Goal: Task Accomplishment & Management: Complete application form

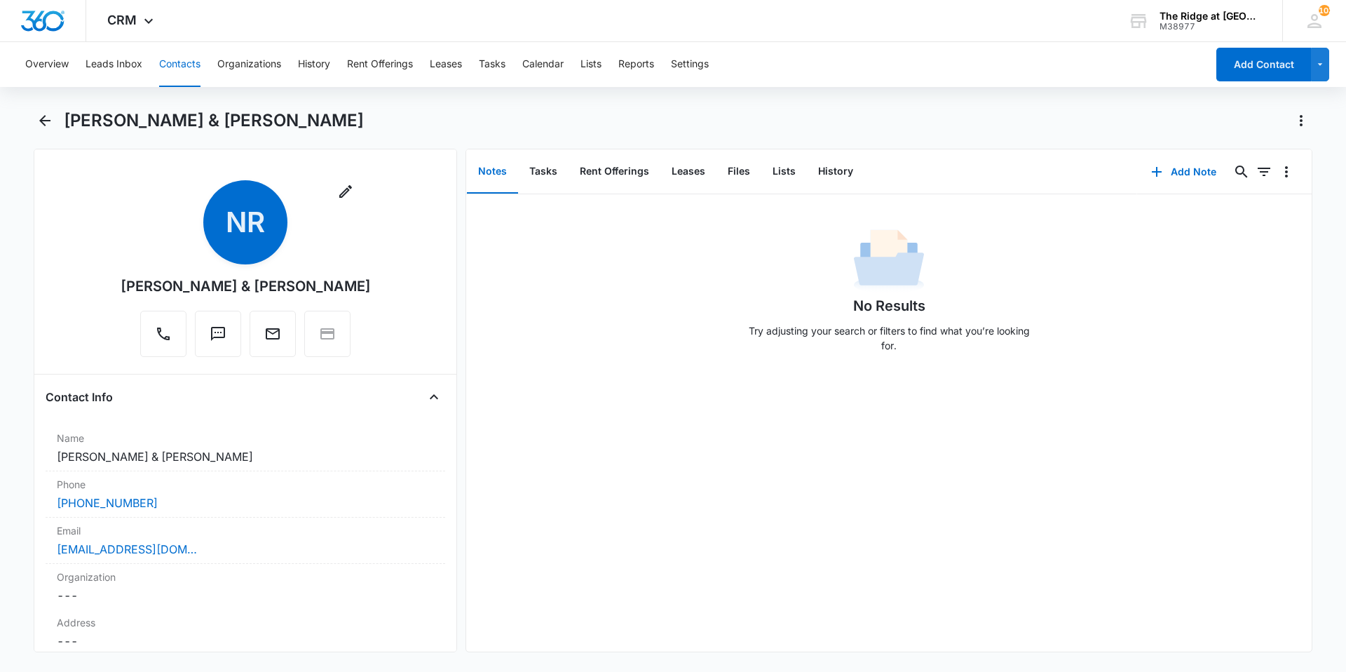
scroll to position [140, 0]
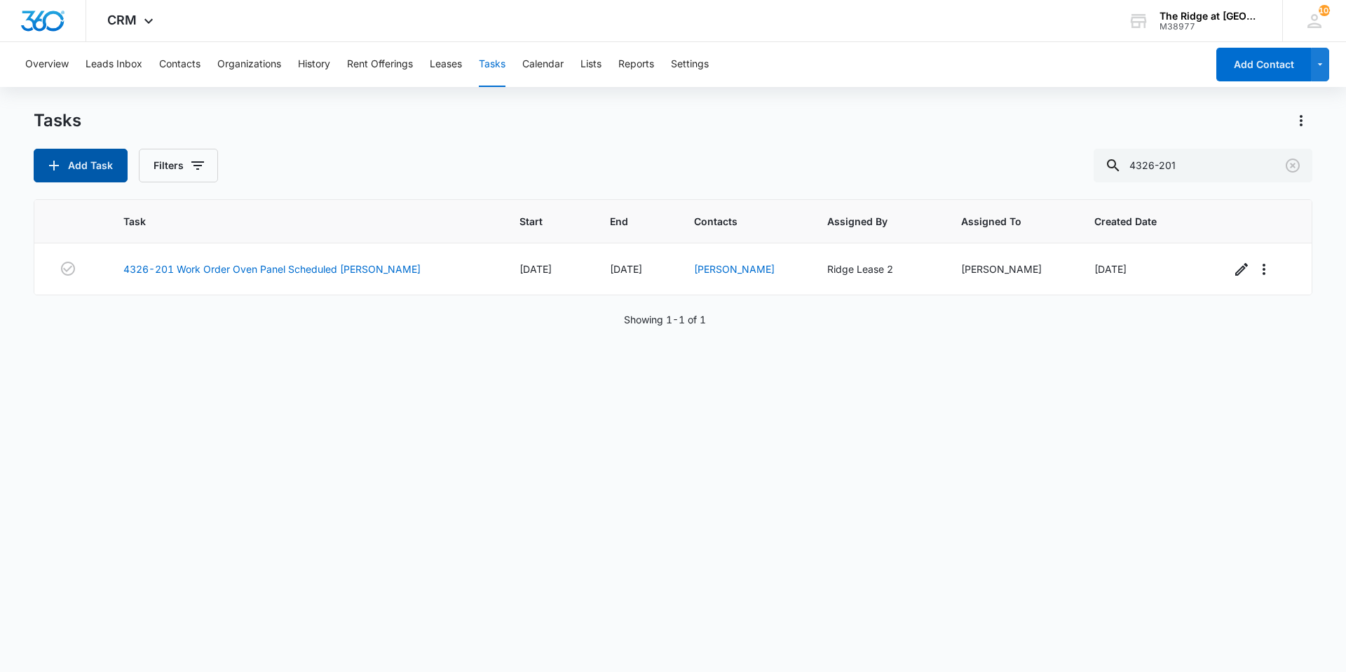
click at [89, 161] on button "Add Task" at bounding box center [81, 166] width 94 height 34
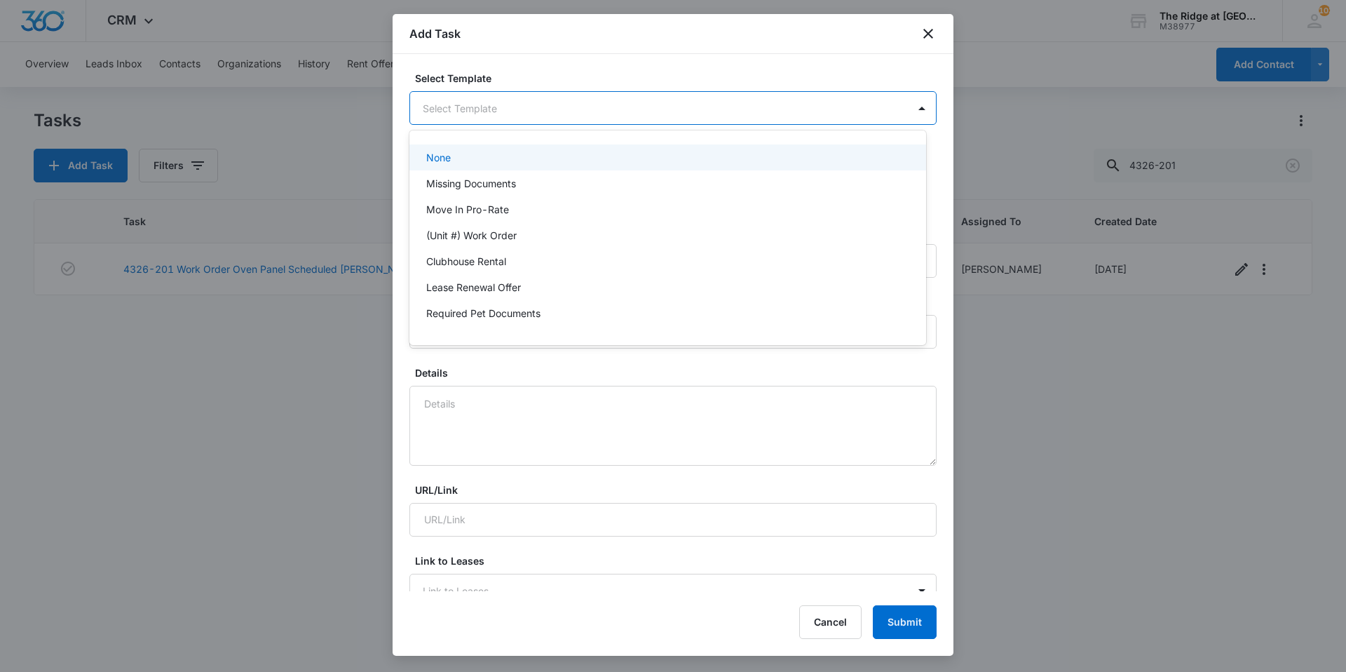
click at [520, 109] on body "CRM Apps Reputation Websites Forms CRM Email Social Content Ads Intelligence Fi…" at bounding box center [673, 336] width 1346 height 672
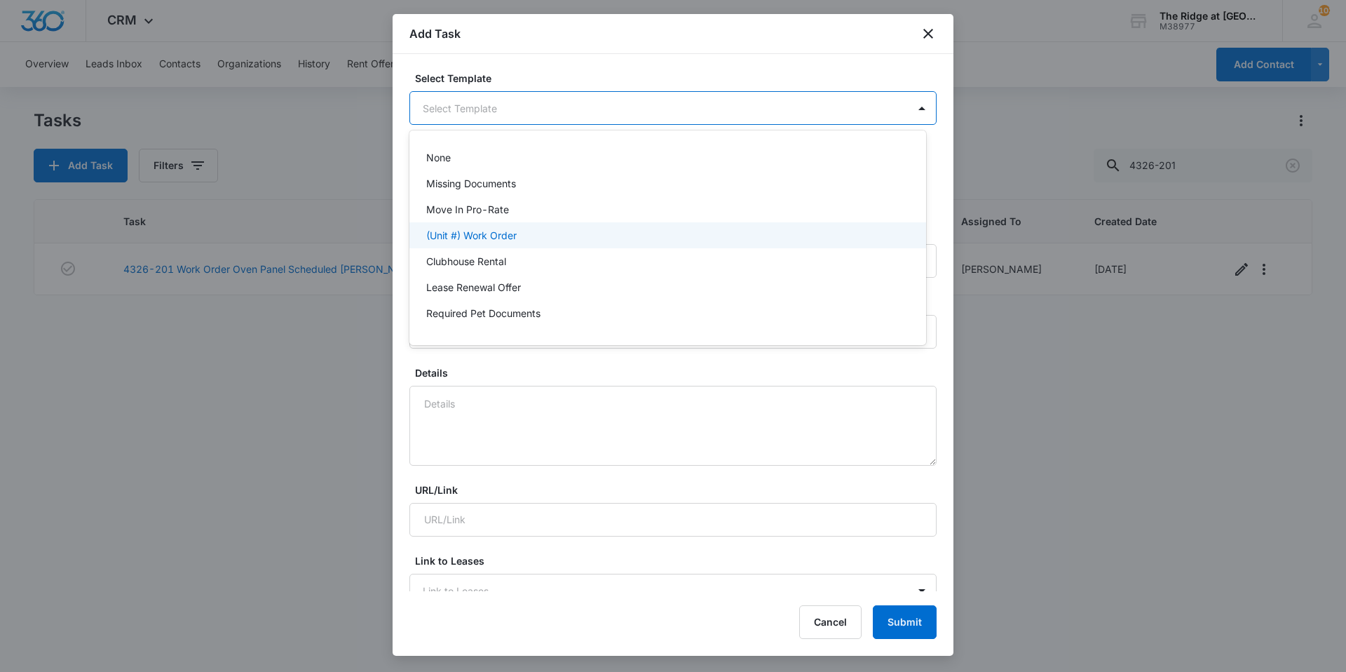
click at [526, 238] on div "(Unit #) Work Order" at bounding box center [666, 235] width 480 height 15
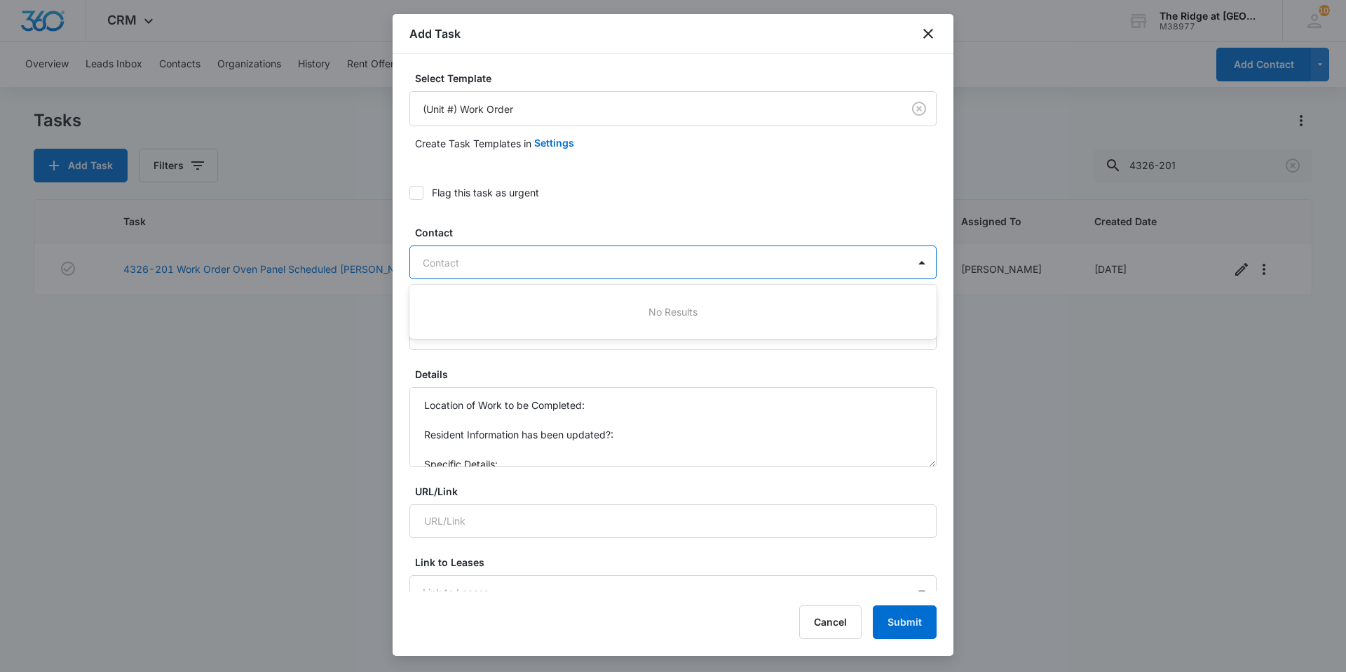
click at [521, 264] on div at bounding box center [665, 263] width 484 height 18
type input "leas"
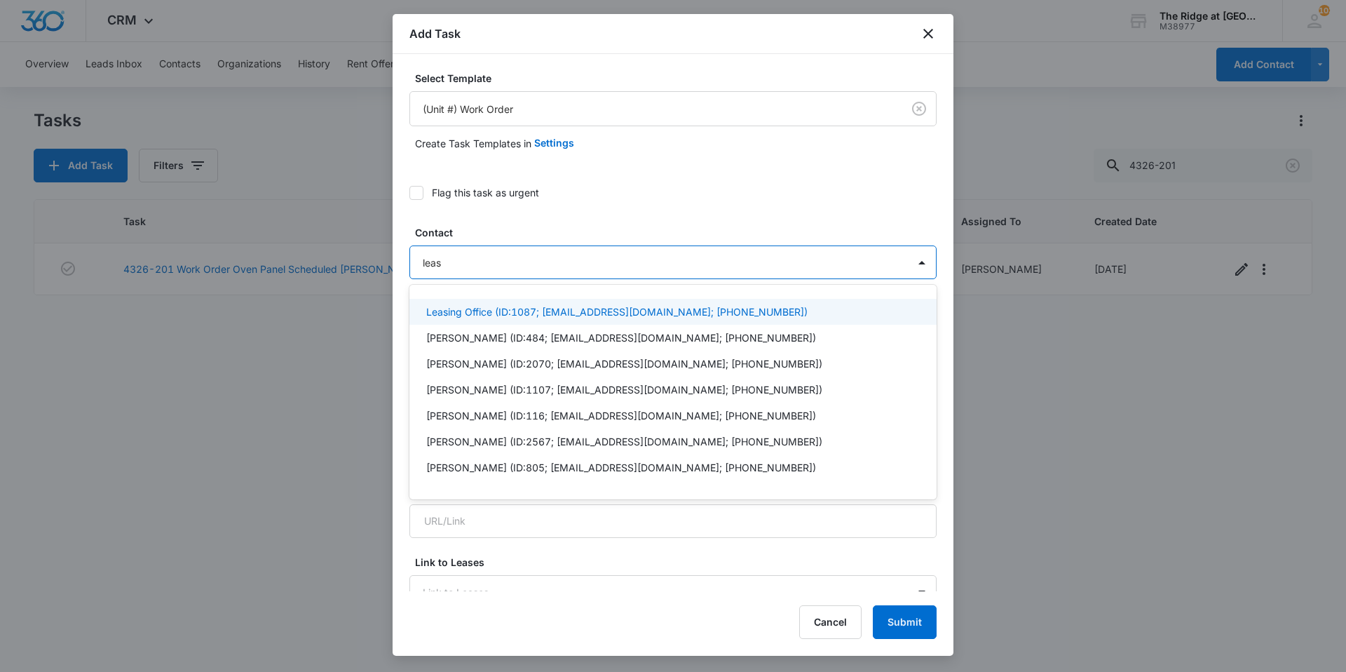
click at [515, 306] on p "Leasing Office (ID:1087; ridgemanager@vintage-corp.com; (970) 786-7225)" at bounding box center [616, 311] width 381 height 15
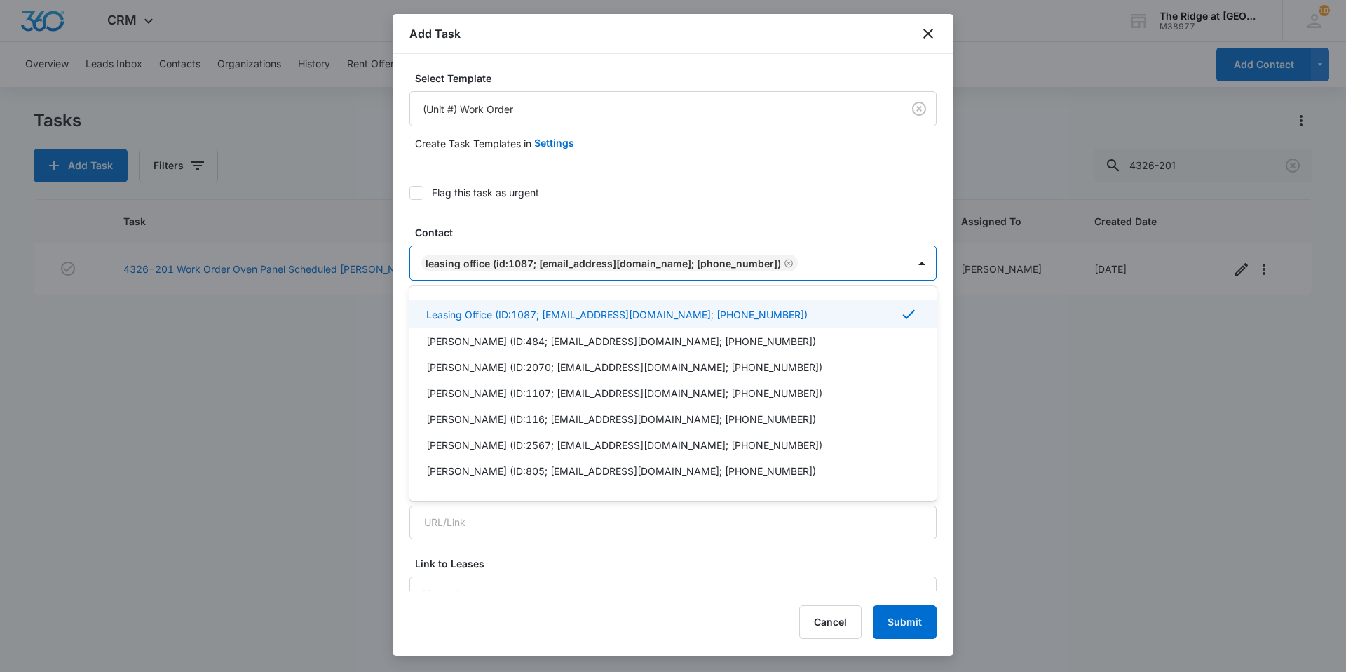
click at [571, 225] on label "Contact" at bounding box center [678, 232] width 527 height 15
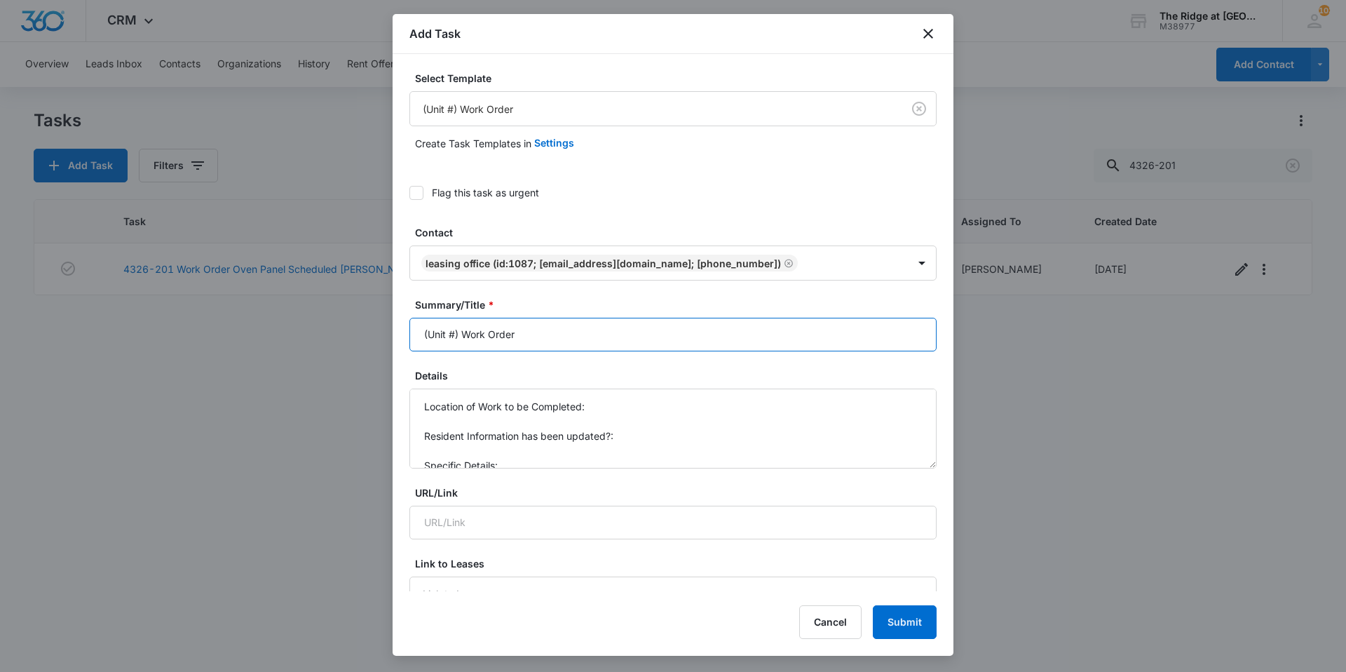
drag, startPoint x: 463, startPoint y: 340, endPoint x: 414, endPoint y: 342, distance: 49.1
click at [414, 342] on input "(Unit #) Work Order" at bounding box center [672, 335] width 527 height 34
type input "Men's Room Work Order"
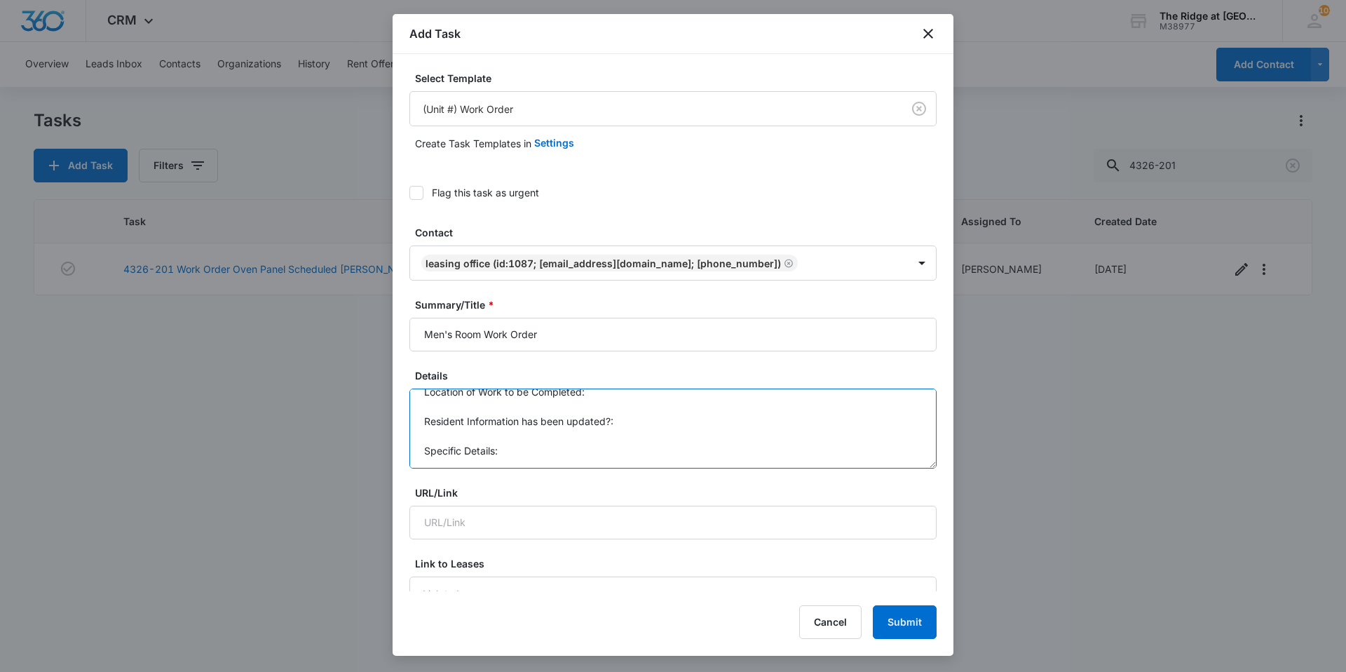
drag, startPoint x: 419, startPoint y: 405, endPoint x: 503, endPoint y: 456, distance: 98.5
click at [503, 456] on textarea "Location of Work to be Completed: Resident Information has been updated?: Speci…" at bounding box center [672, 428] width 527 height 80
click at [537, 407] on textarea "Ernie request: main door does not latch." at bounding box center [672, 428] width 527 height 80
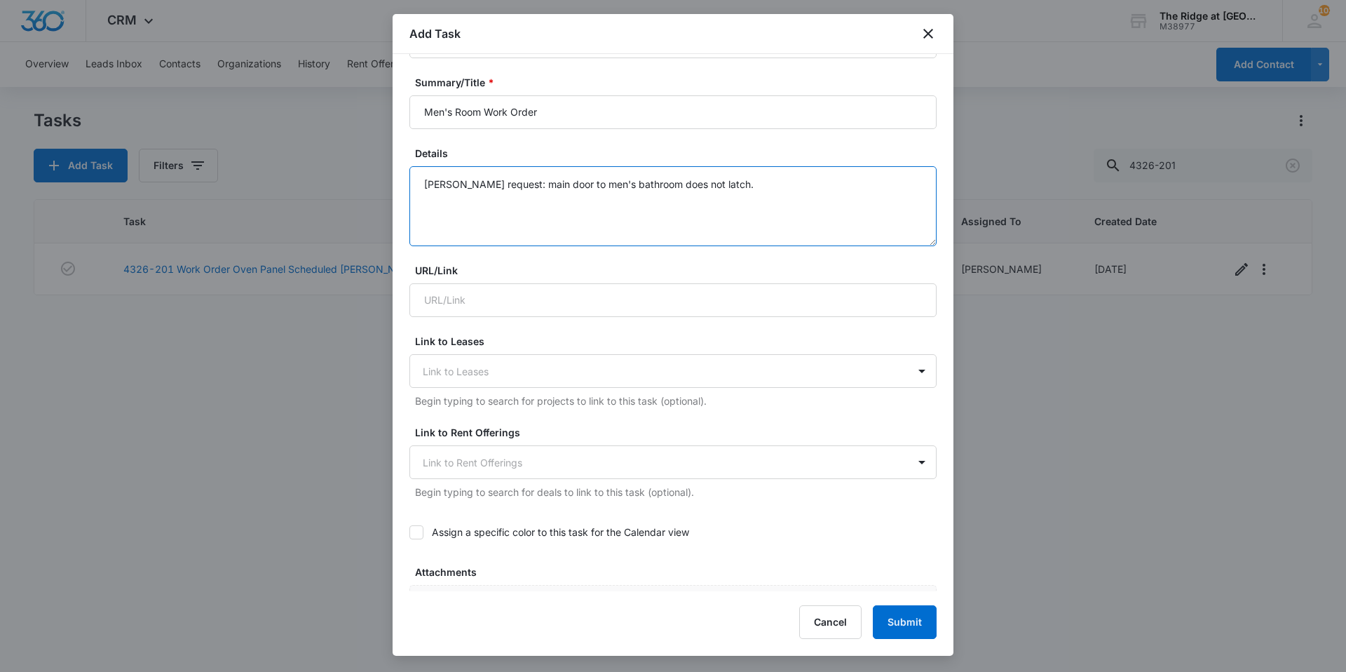
scroll to position [491, 0]
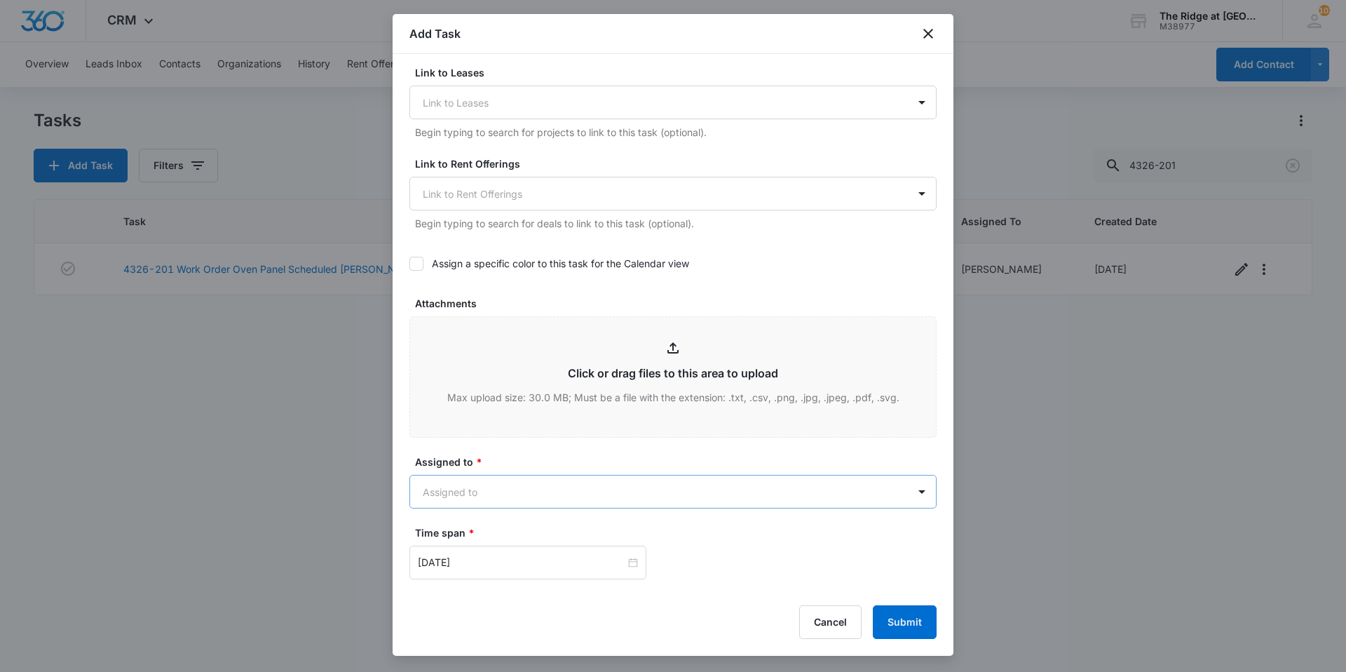
type textarea "Ernie request: main door to men's bathroom does not latch."
click at [518, 491] on body "CRM Apps Reputation Websites Forms CRM Email Social Content Ads Intelligence Fi…" at bounding box center [673, 336] width 1346 height 672
type input "ricard"
click at [500, 538] on div "Ricardo Marin" at bounding box center [666, 541] width 480 height 15
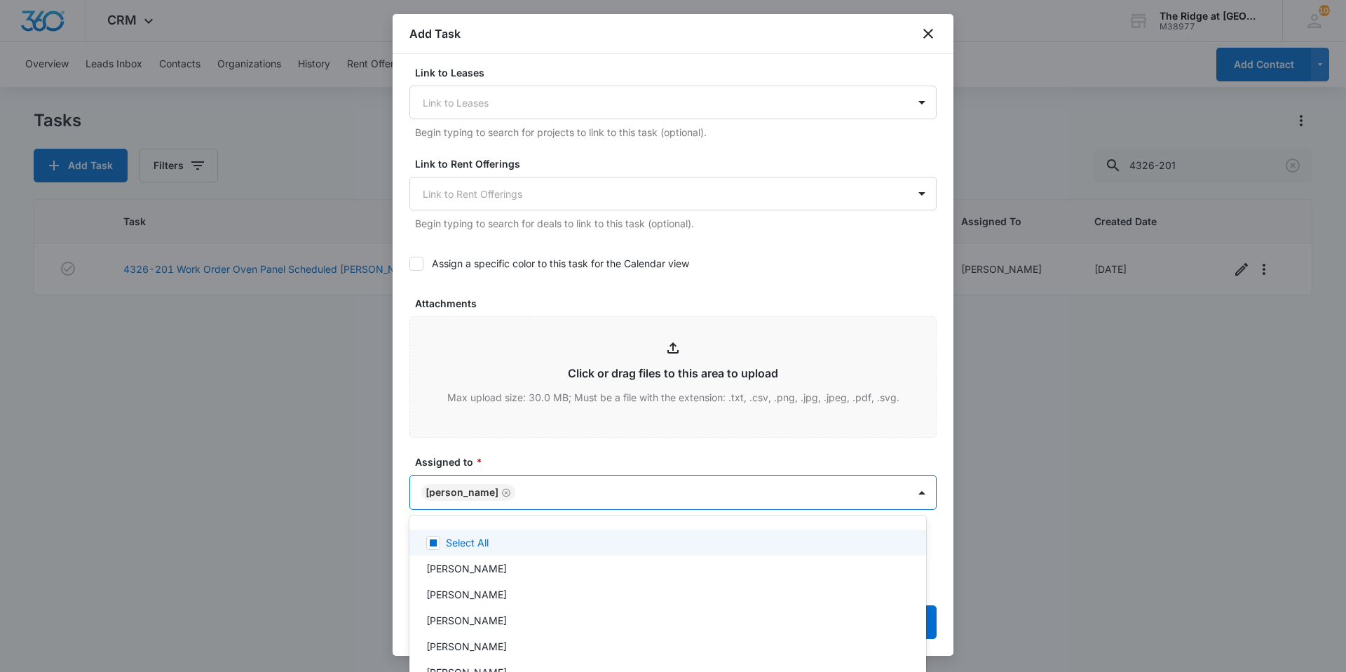
click at [523, 467] on div at bounding box center [673, 336] width 1346 height 672
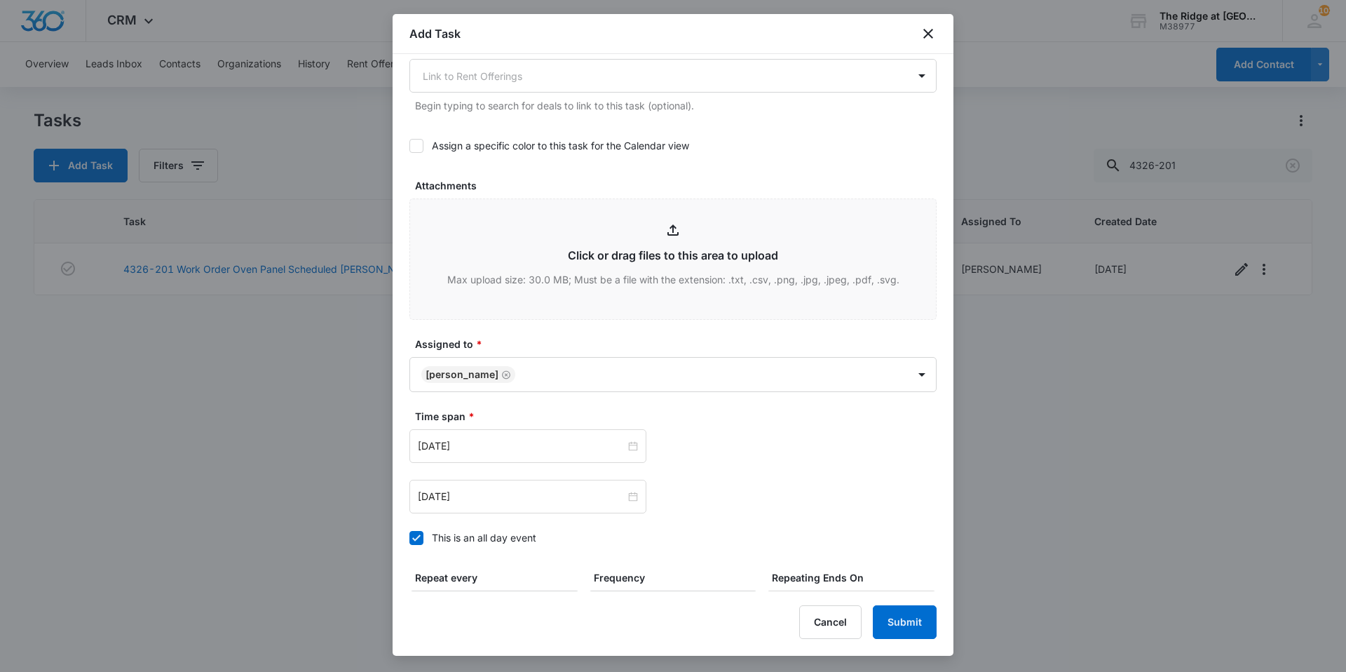
scroll to position [761, 0]
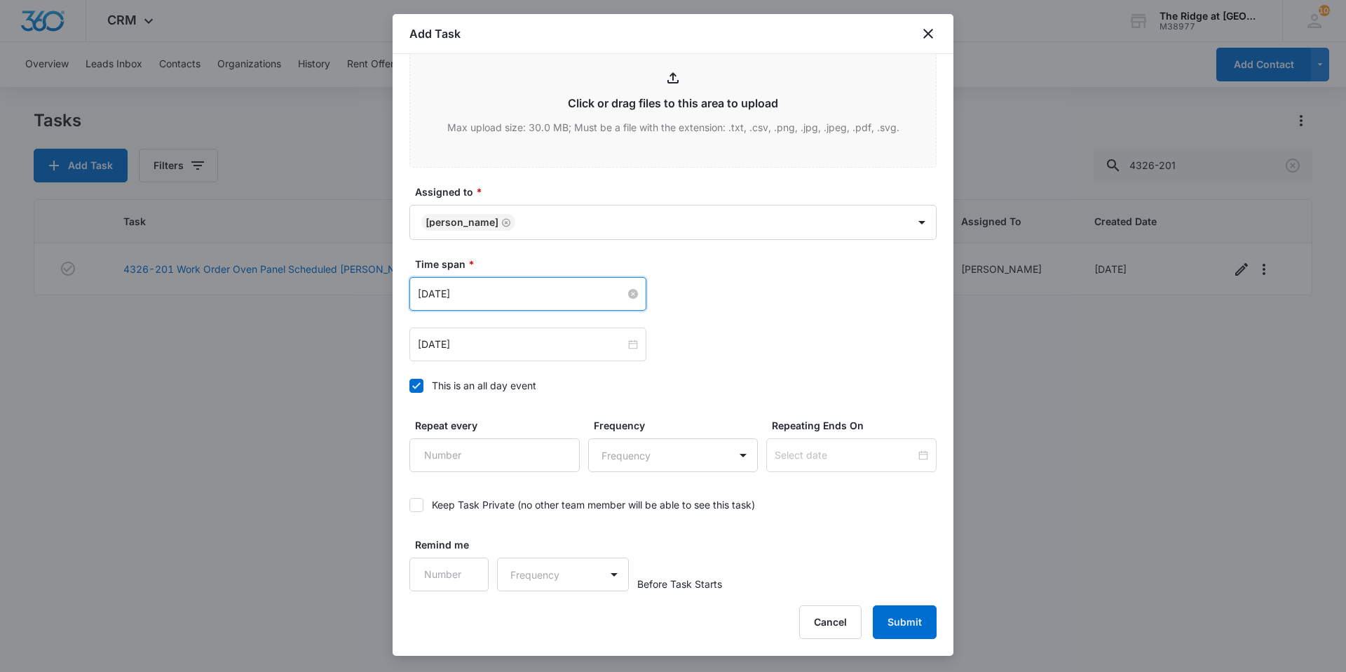
click at [499, 295] on input "Aug 1, 2023" at bounding box center [522, 293] width 208 height 15
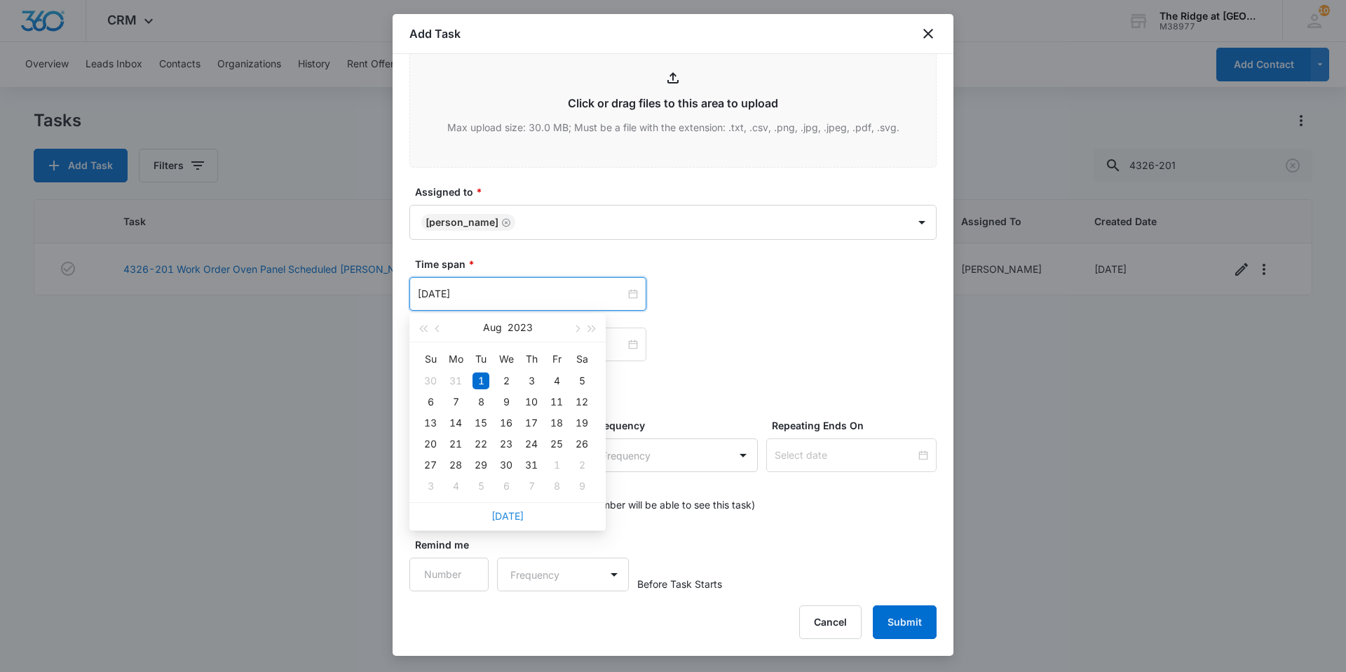
click at [509, 513] on link "Today" at bounding box center [508, 516] width 32 height 12
type input "Oct 8, 2025"
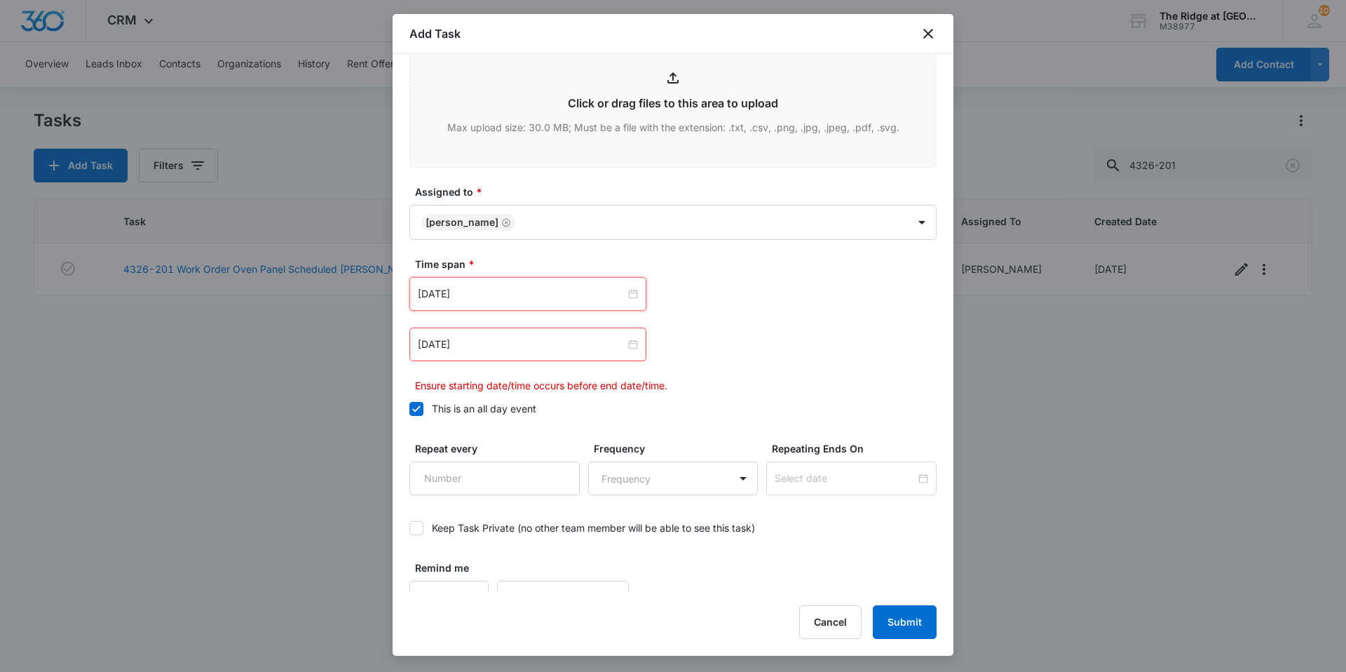
click at [756, 336] on div "Aug 2, 2023" at bounding box center [672, 344] width 527 height 34
click at [541, 345] on input "Aug 2, 2023" at bounding box center [522, 344] width 208 height 15
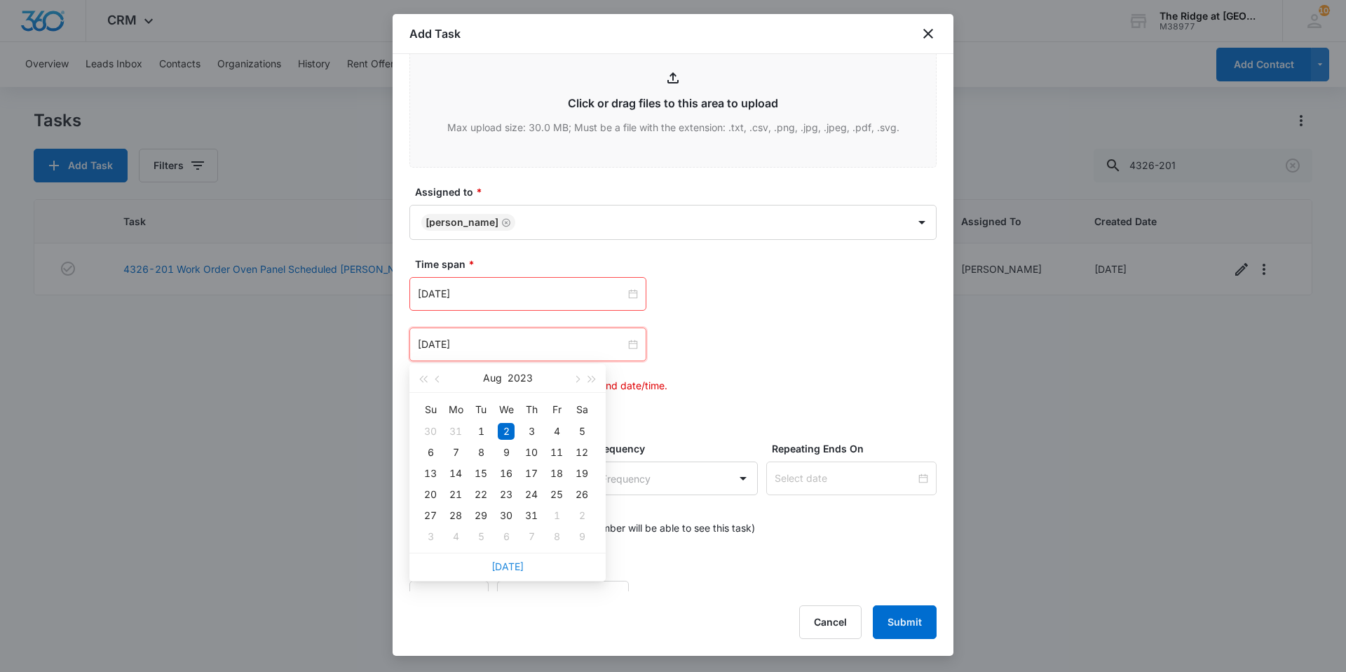
click at [504, 563] on link "Today" at bounding box center [508, 566] width 32 height 12
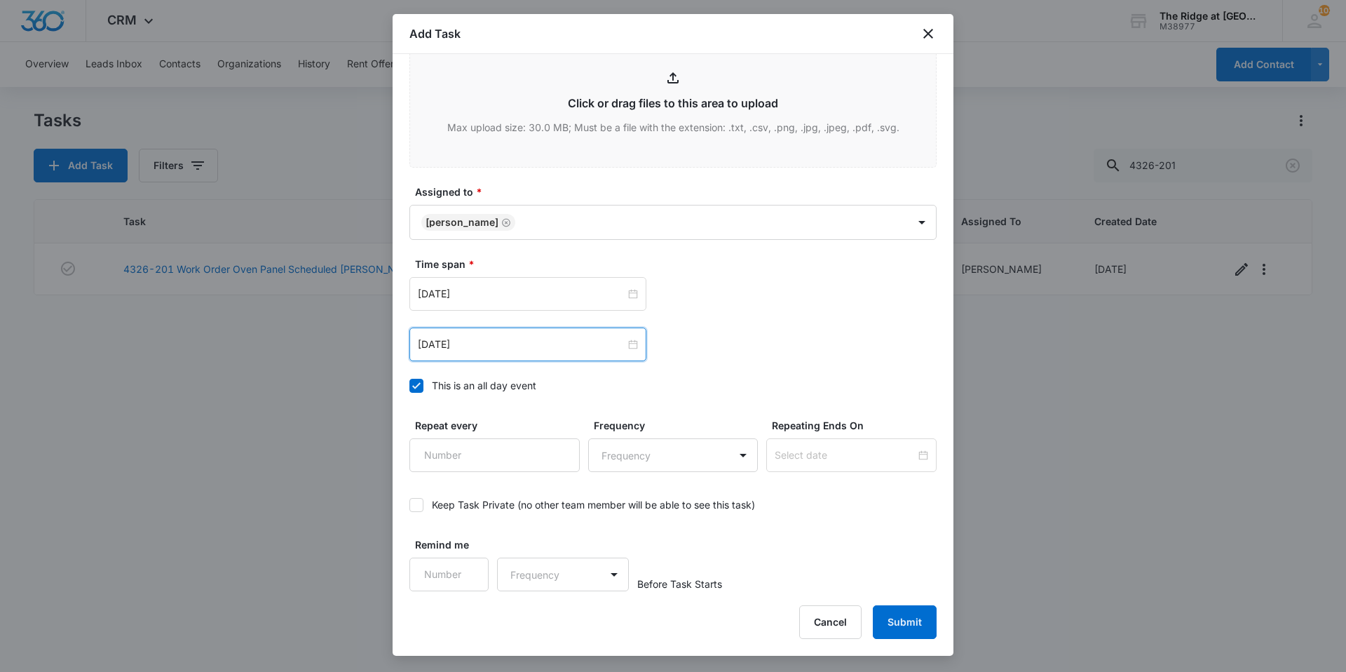
click at [686, 365] on div "Time span * Oct 8, 2025 Oct 2025 Su Mo Tu We Th Fr Sa 28 29 30 1 2 3 4 5 6 7 8 …" at bounding box center [672, 329] width 527 height 144
click at [539, 348] on input "Oct 8, 2025" at bounding box center [522, 344] width 208 height 15
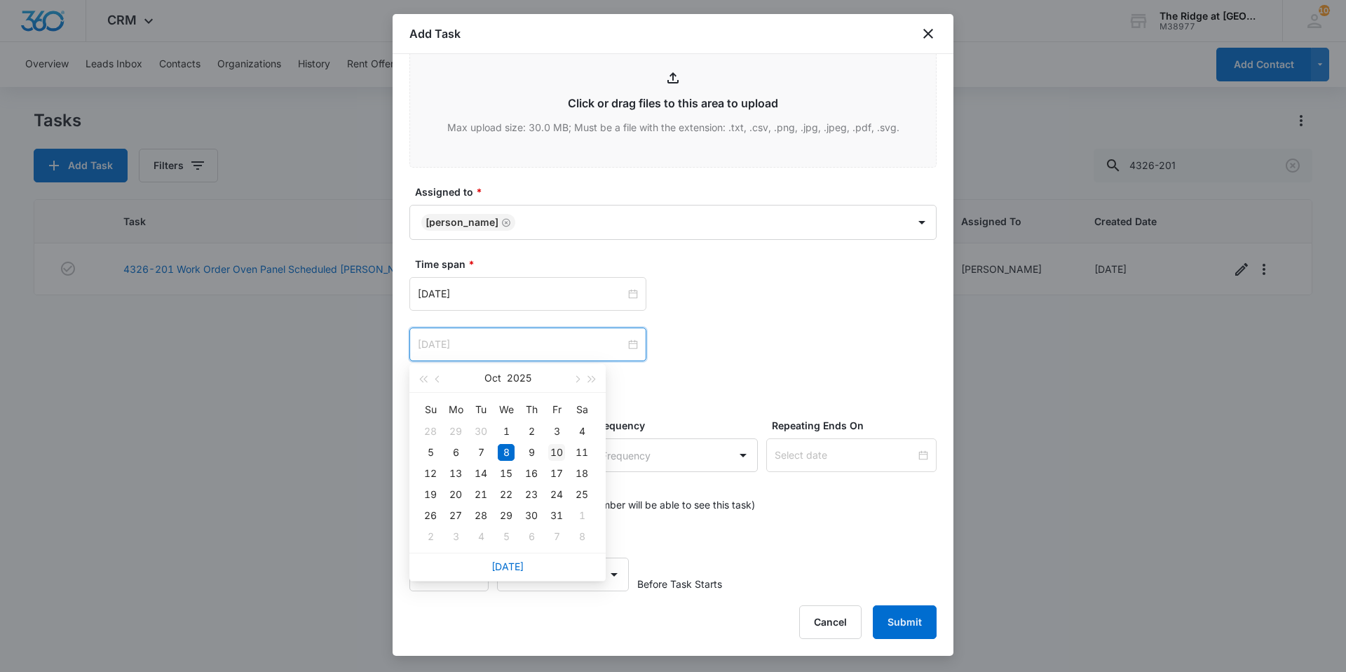
type input "Oct 10, 2025"
click at [561, 449] on div "10" at bounding box center [556, 452] width 17 height 17
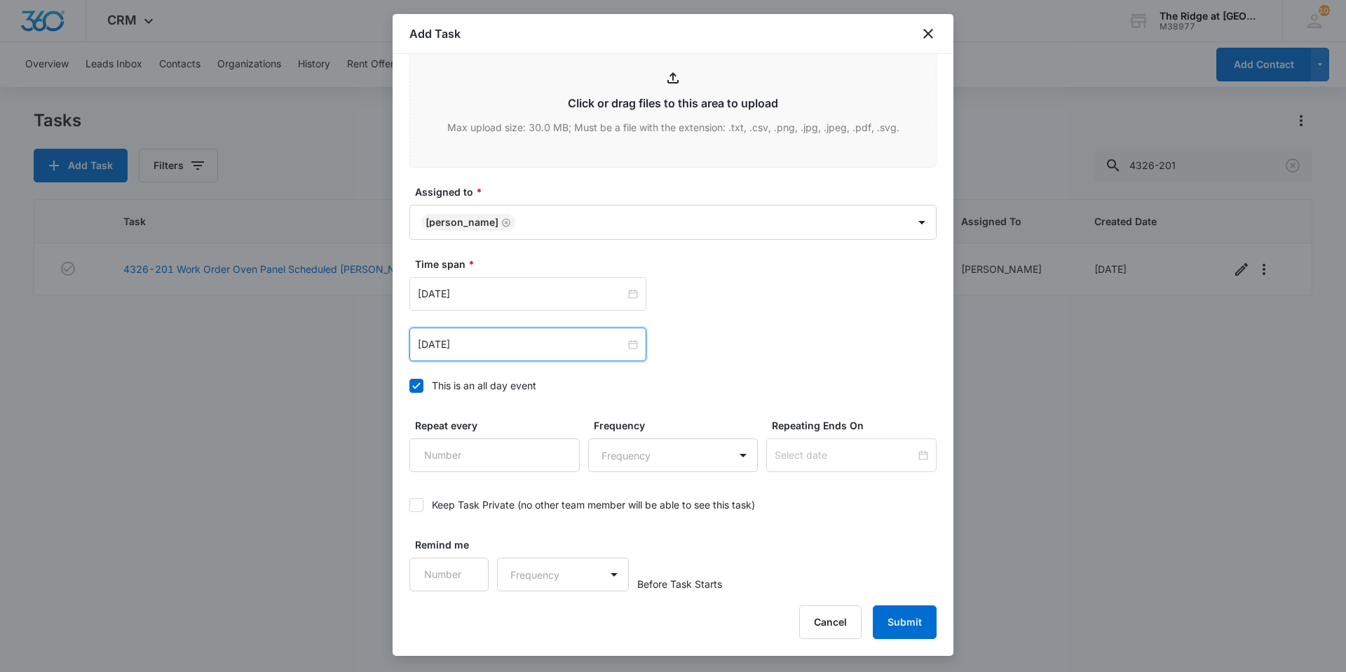
click at [740, 362] on div "Time span * Oct 8, 2025 Oct 2025 Su Mo Tu We Th Fr Sa 28 29 30 1 2 3 4 5 6 7 8 …" at bounding box center [672, 329] width 527 height 144
click at [914, 626] on button "Submit" at bounding box center [905, 622] width 64 height 34
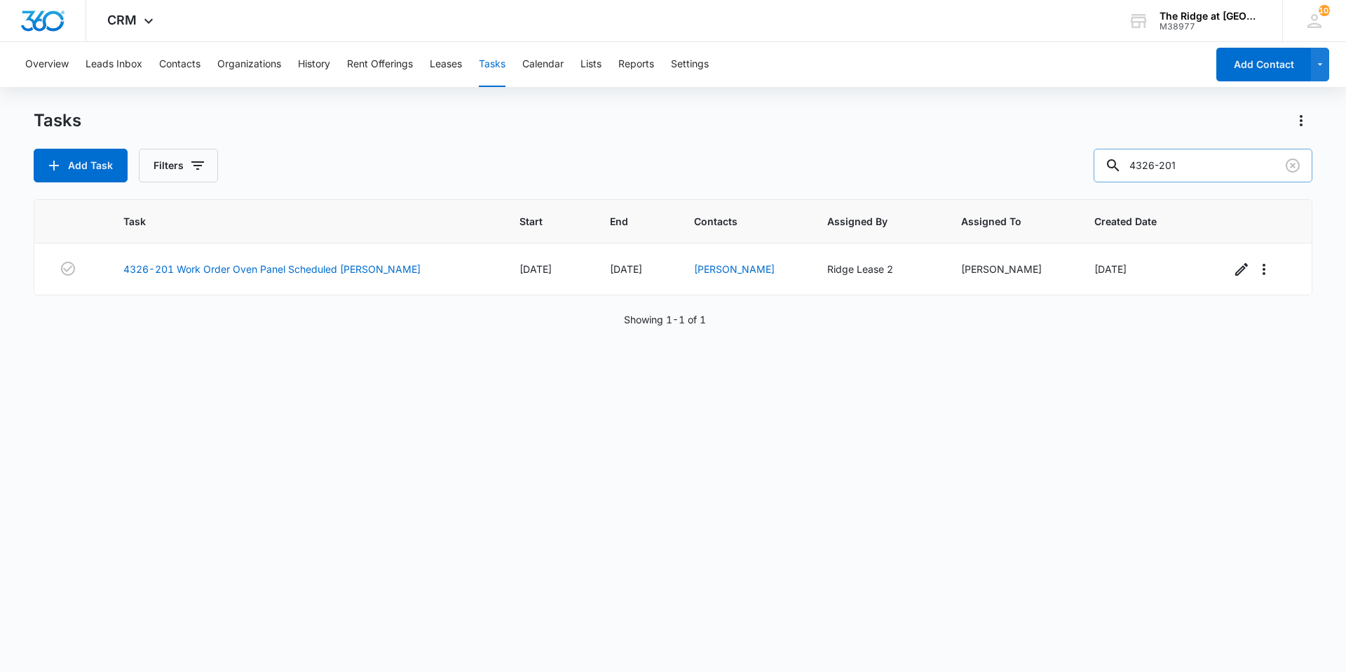
drag, startPoint x: 1169, startPoint y: 175, endPoint x: 1132, endPoint y: 177, distance: 36.5
click at [1132, 177] on div "4326-201" at bounding box center [1203, 166] width 219 height 34
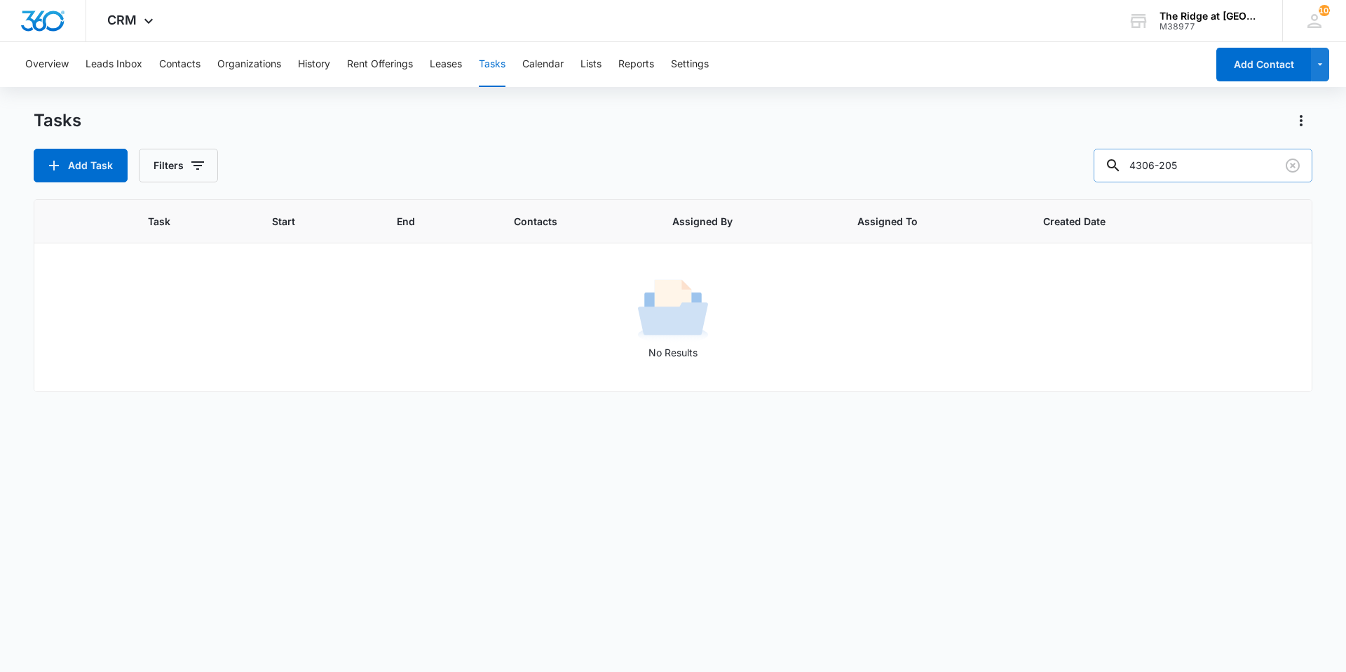
type input "4306-205"
click at [203, 175] on button "Filters" at bounding box center [178, 166] width 79 height 34
click at [215, 330] on label "Complete" at bounding box center [236, 333] width 161 height 15
click at [156, 333] on input "Complete" at bounding box center [156, 333] width 1 height 1
radio input "false"
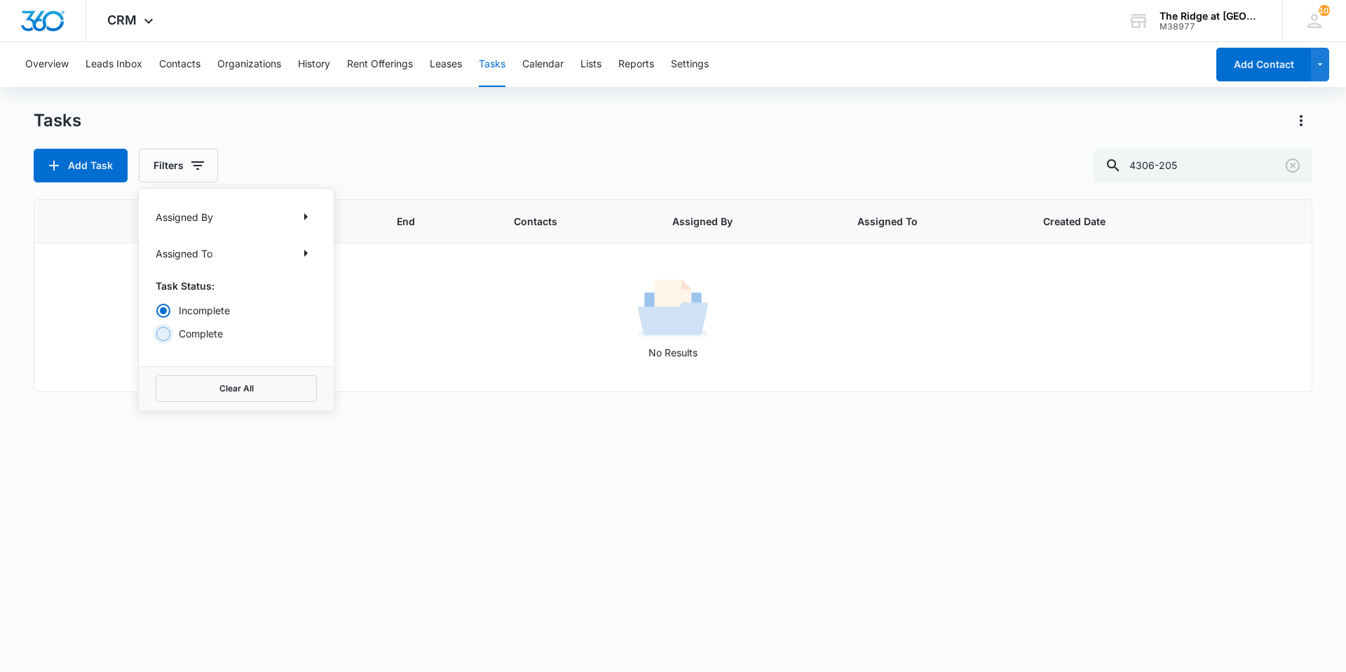
radio input "true"
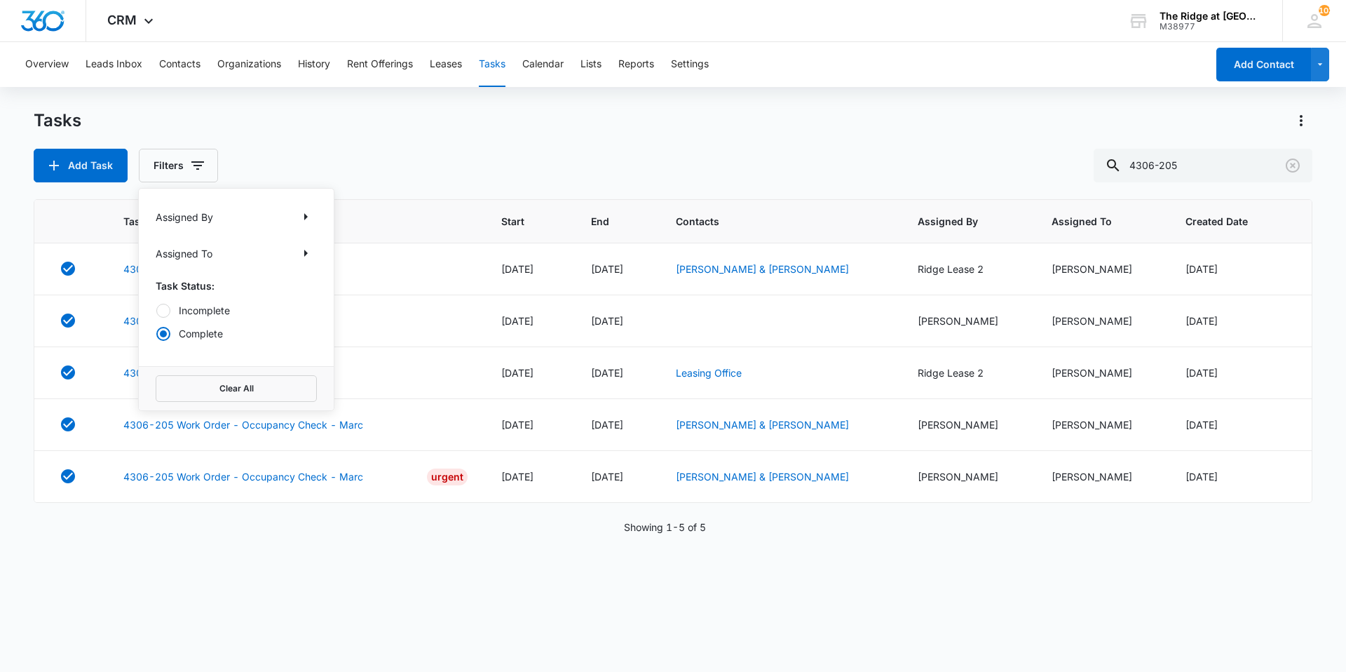
click at [321, 140] on div "Tasks Add Task Filters Assigned By Assigned To Task Status: Incomplete Complete…" at bounding box center [673, 145] width 1279 height 73
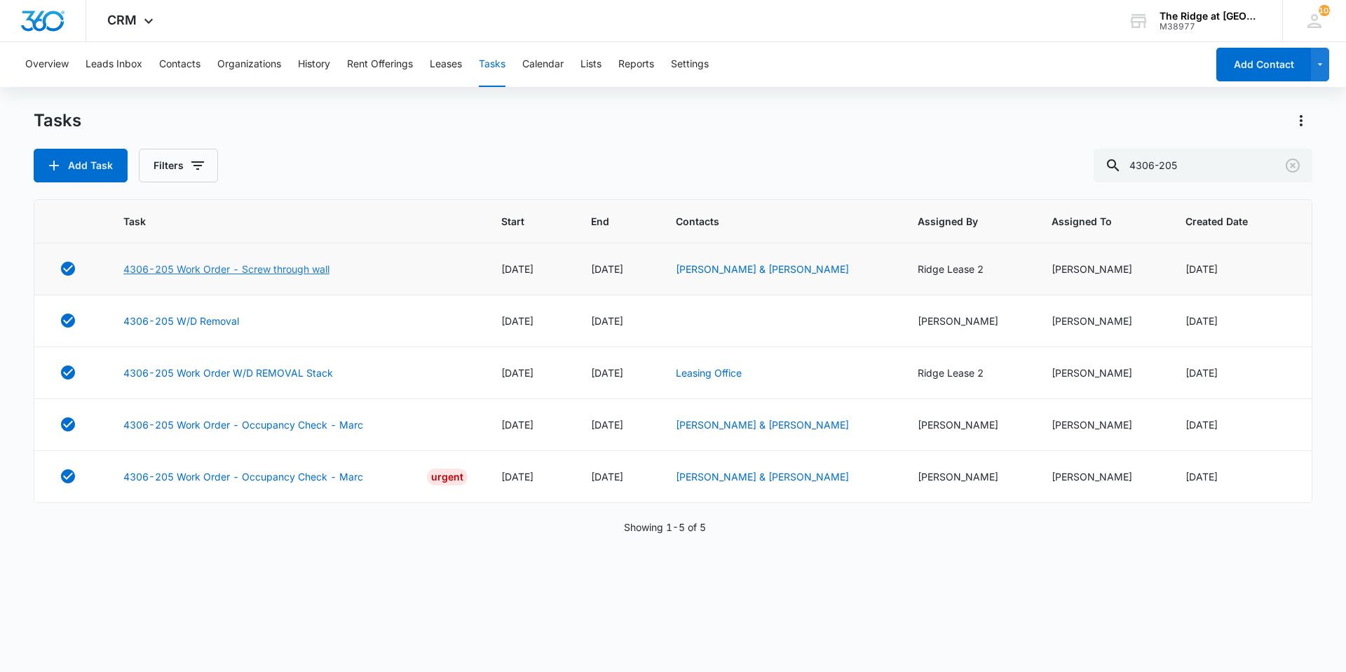
click at [248, 270] on link "4306-205 Work Order - Screw through wall" at bounding box center [226, 269] width 206 height 15
